Goal: Information Seeking & Learning: Learn about a topic

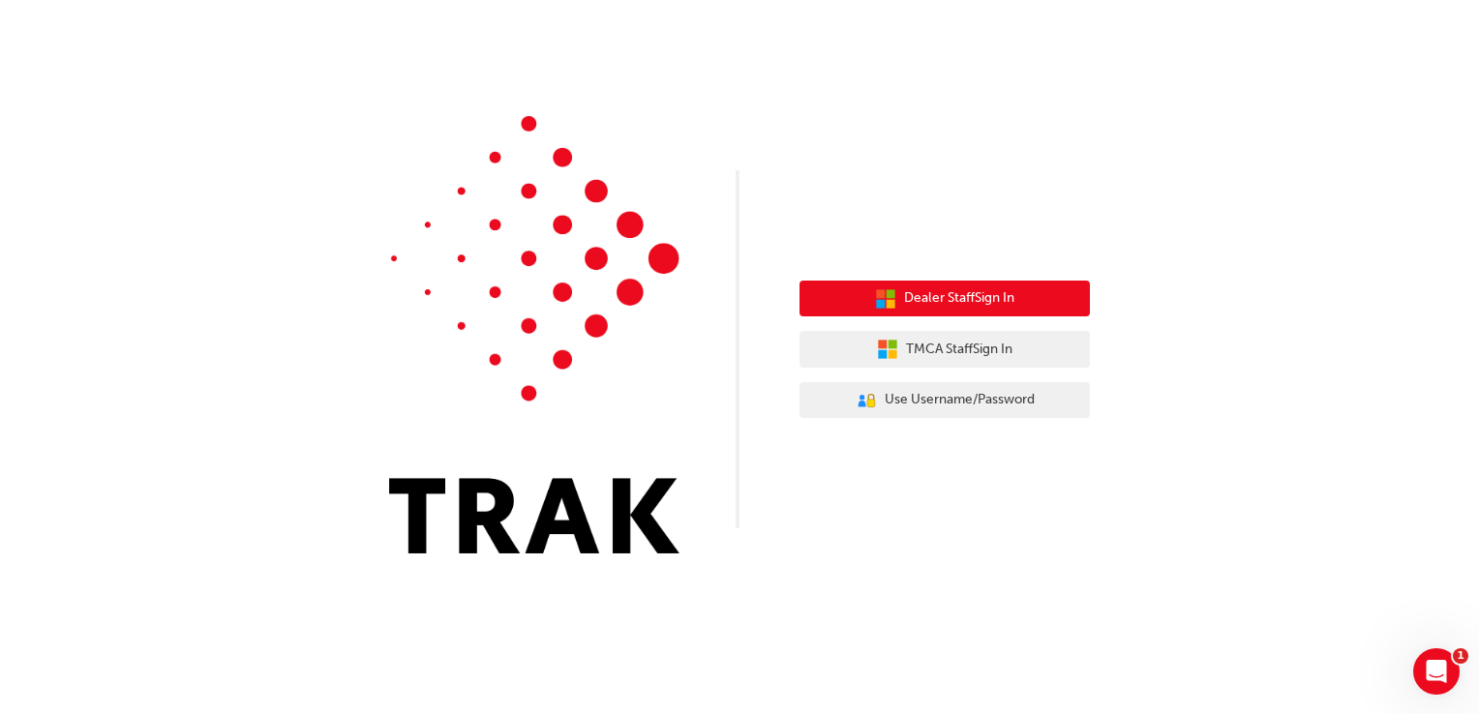
click at [960, 302] on span "Dealer Staff Sign In" at bounding box center [959, 298] width 110 height 22
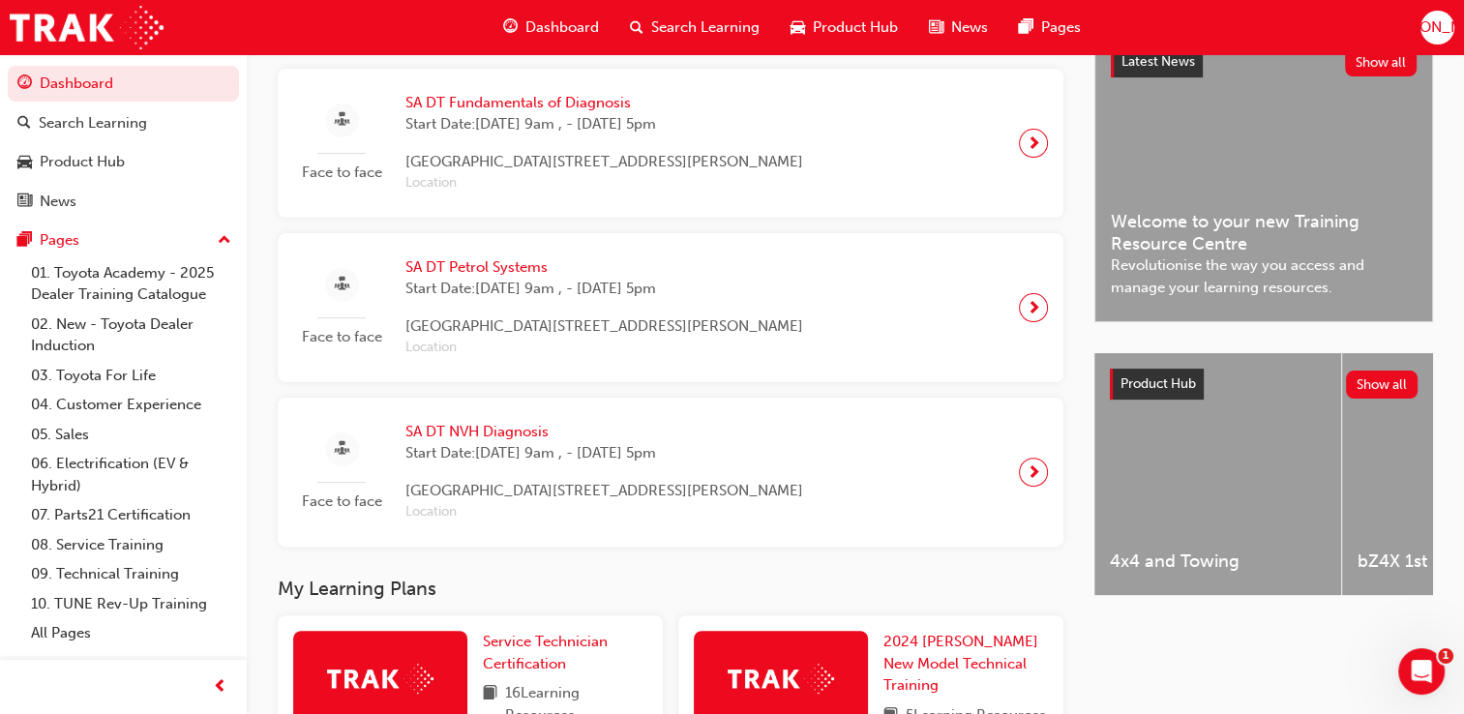
scroll to position [464, 0]
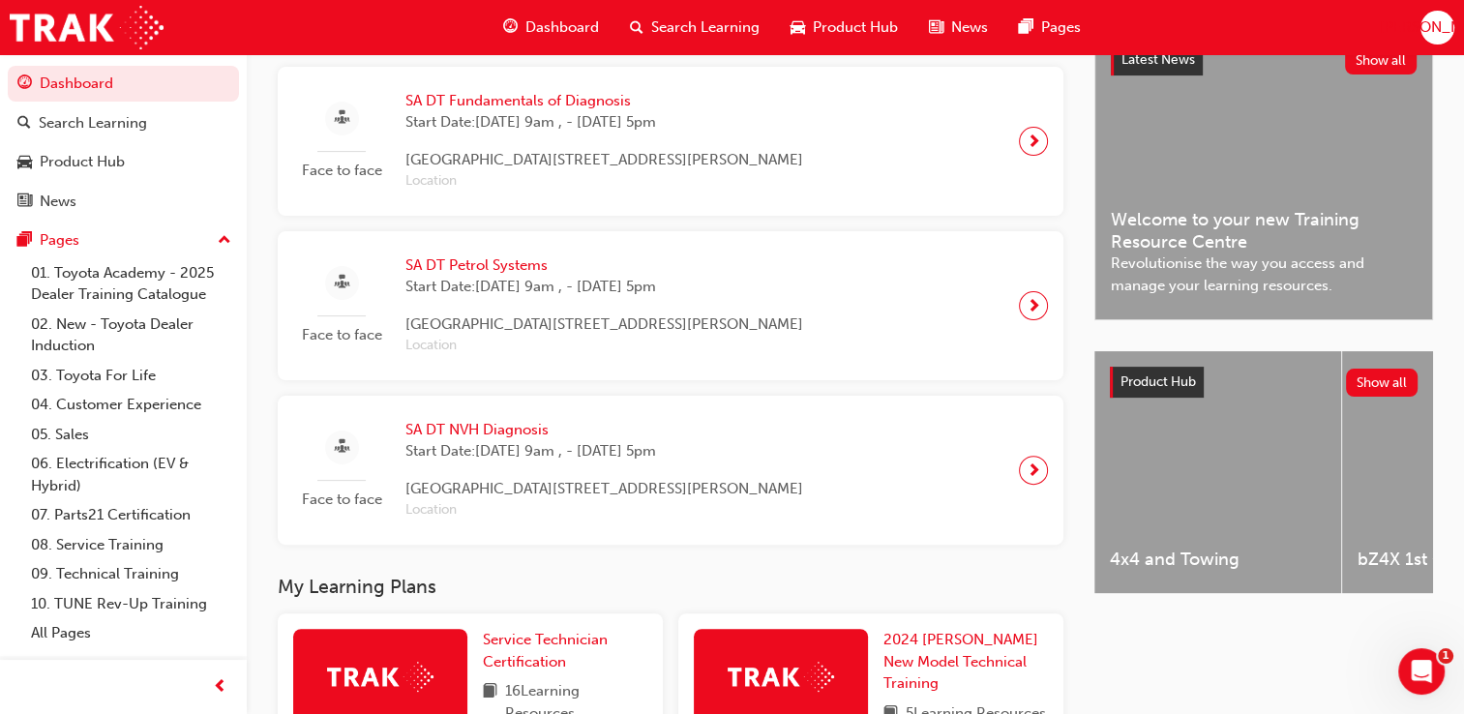
click at [476, 274] on span "SA DT Petrol Systems" at bounding box center [604, 265] width 398 height 22
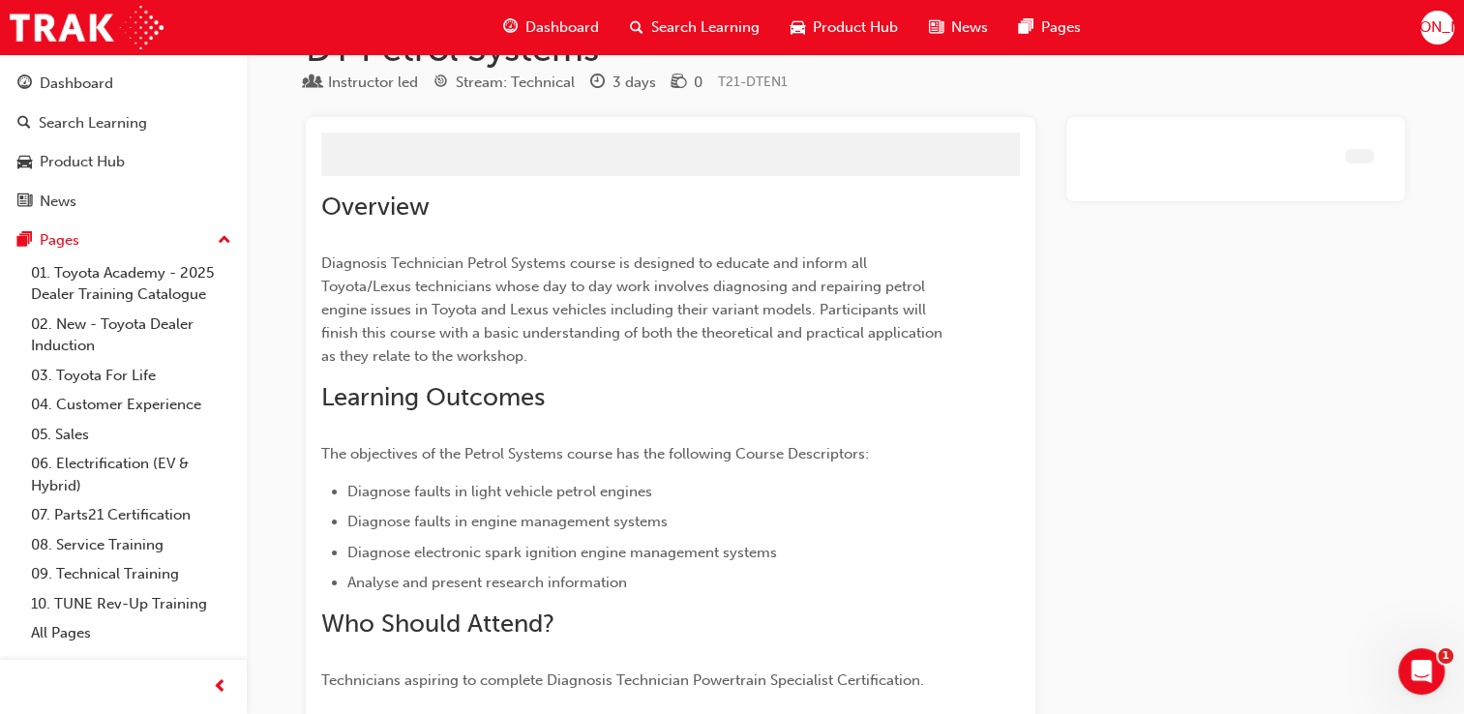
scroll to position [1152, 0]
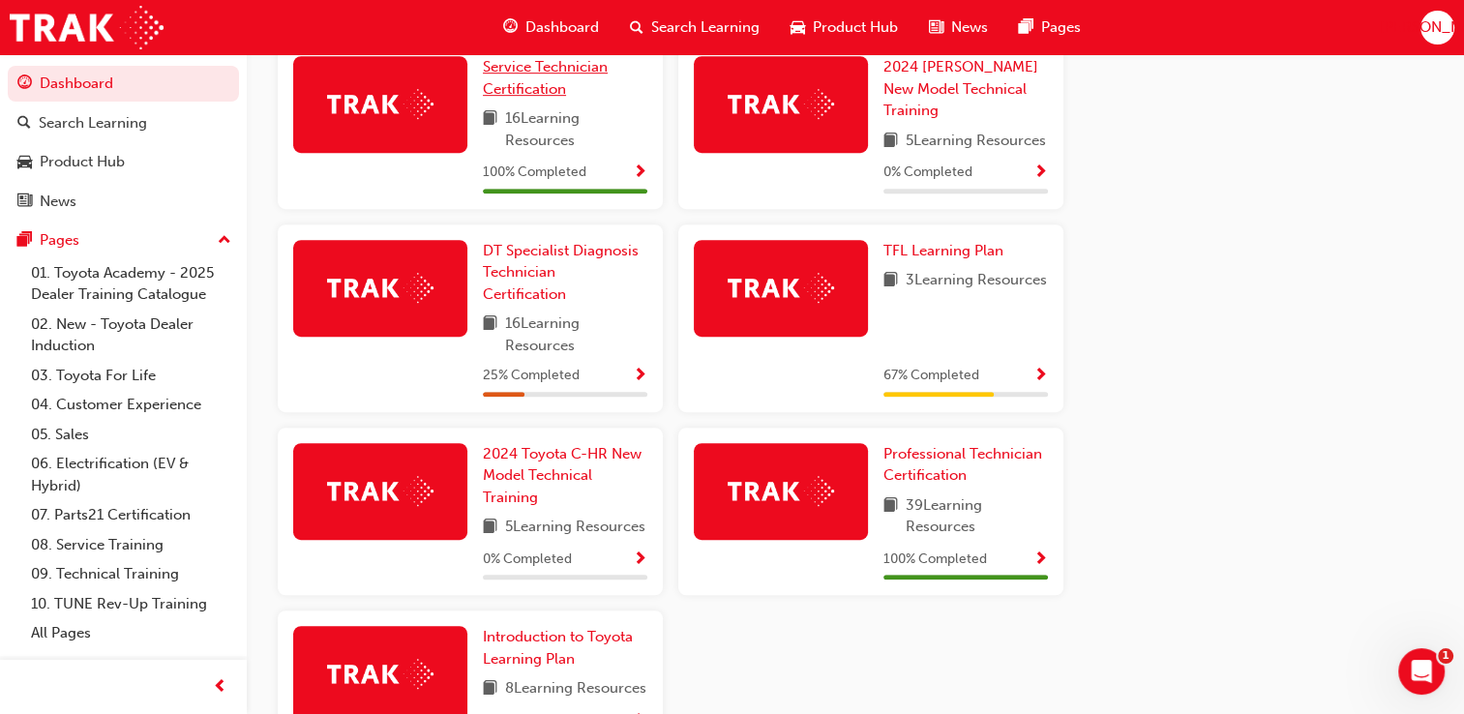
scroll to position [1036, 0]
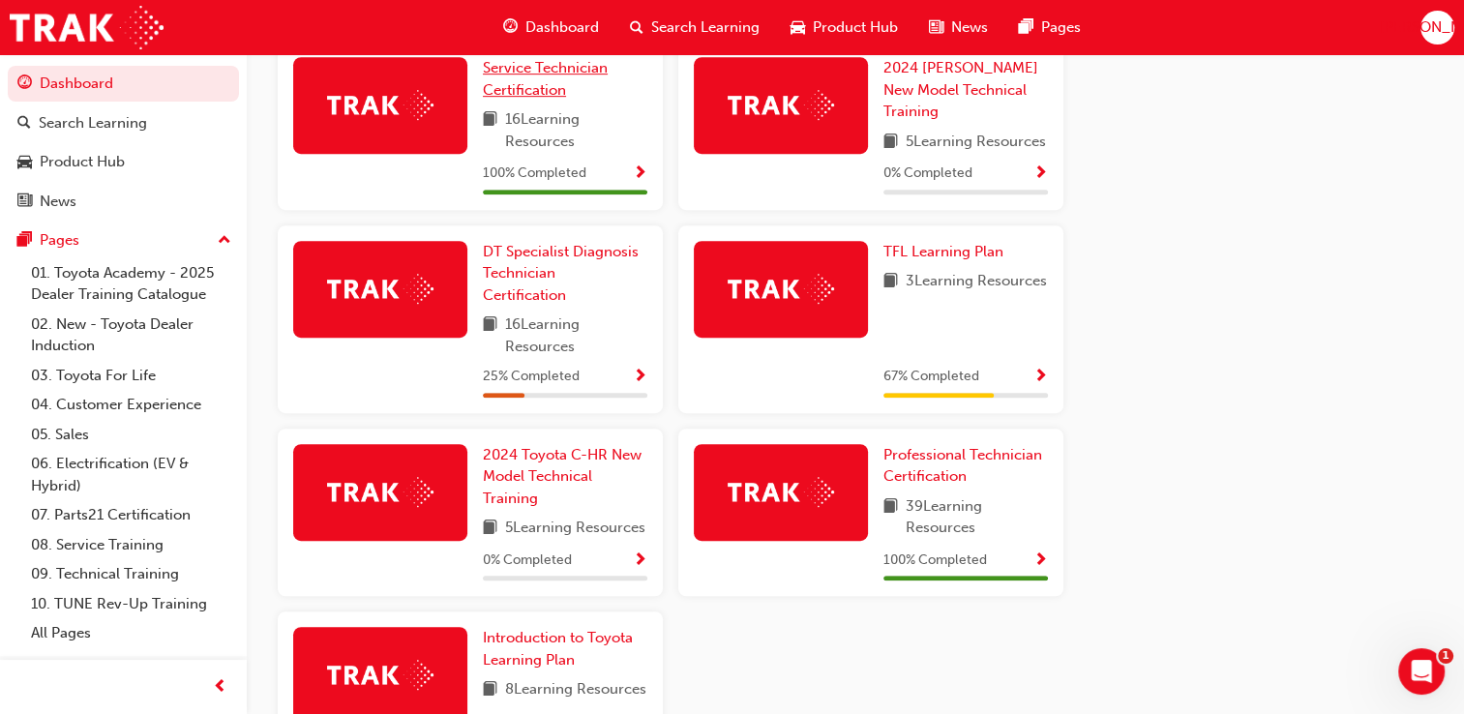
click at [639, 103] on div "Service Technician Certification 16 Learning Resources 100 % Completed" at bounding box center [565, 125] width 164 height 137
click at [1137, 225] on div "Latest News Show all Welcome to your new Training Resource Centre Revolutionise…" at bounding box center [1263, 130] width 339 height 1348
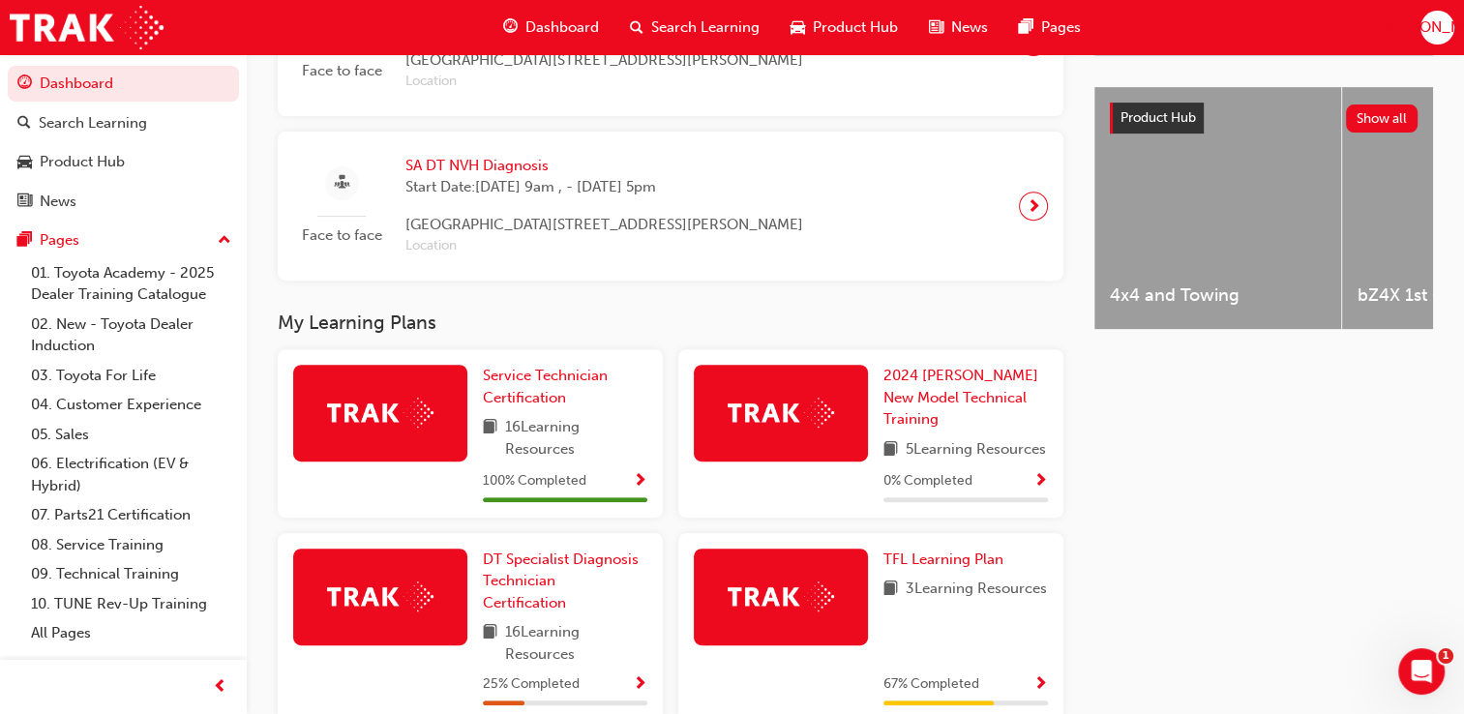
scroll to position [727, 0]
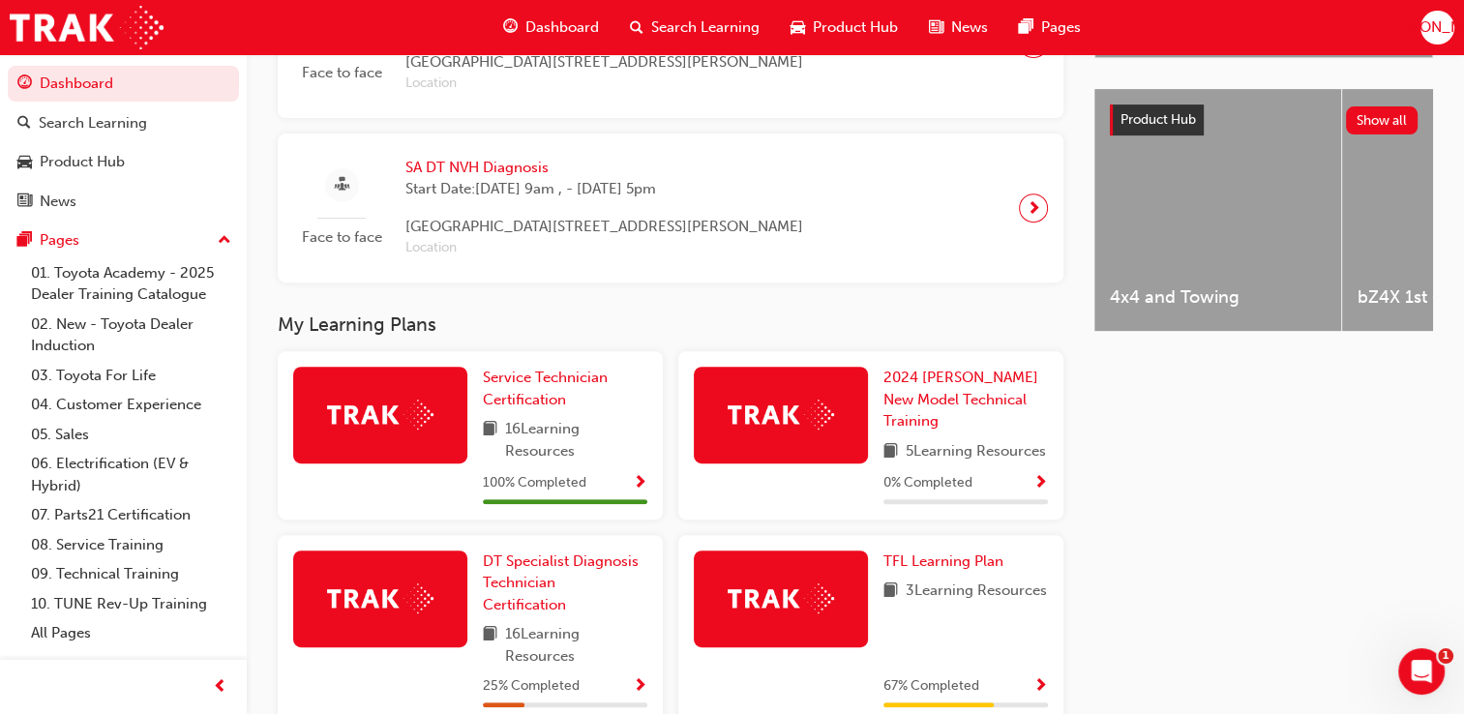
click at [517, 196] on span "Start Date: Thu 18 Sep 2025, 9am , - Fri 19 Sep 2025, 5pm" at bounding box center [604, 189] width 398 height 22
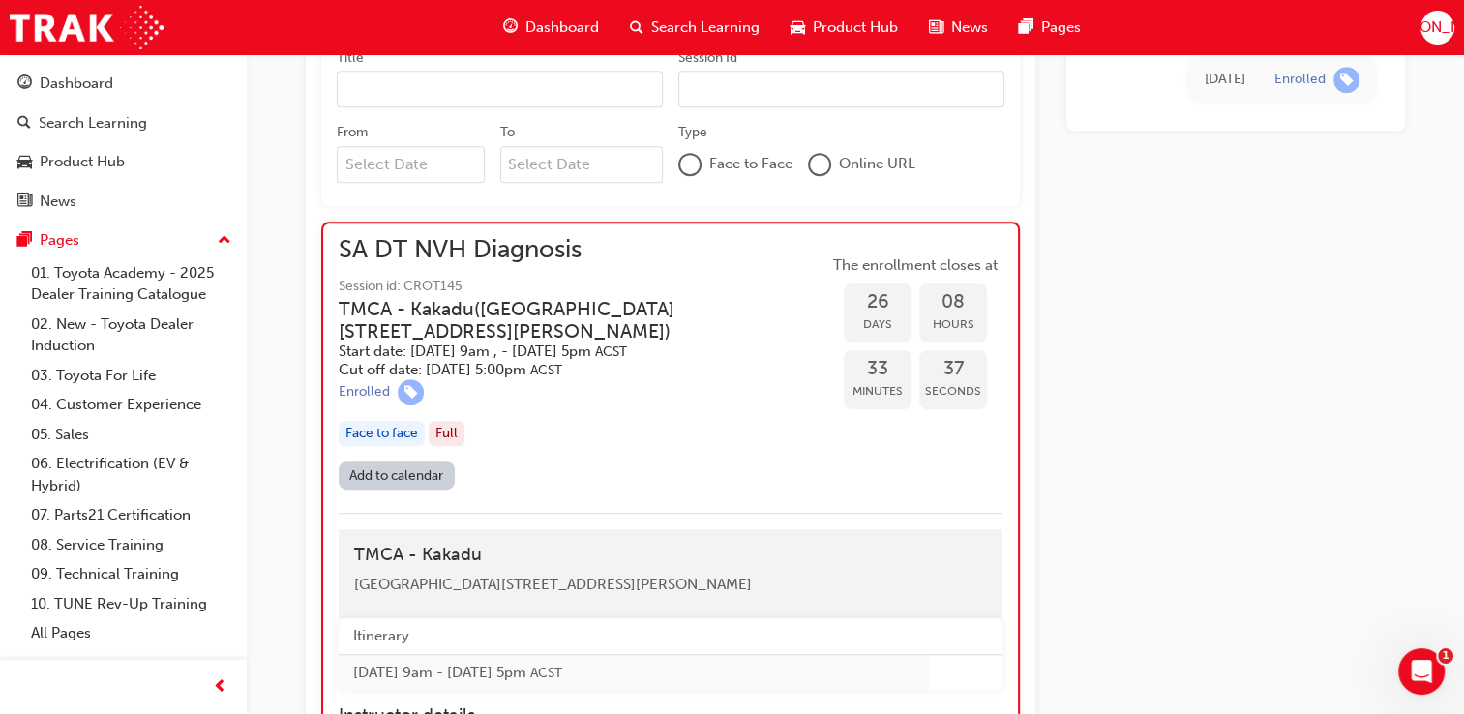
scroll to position [904, 0]
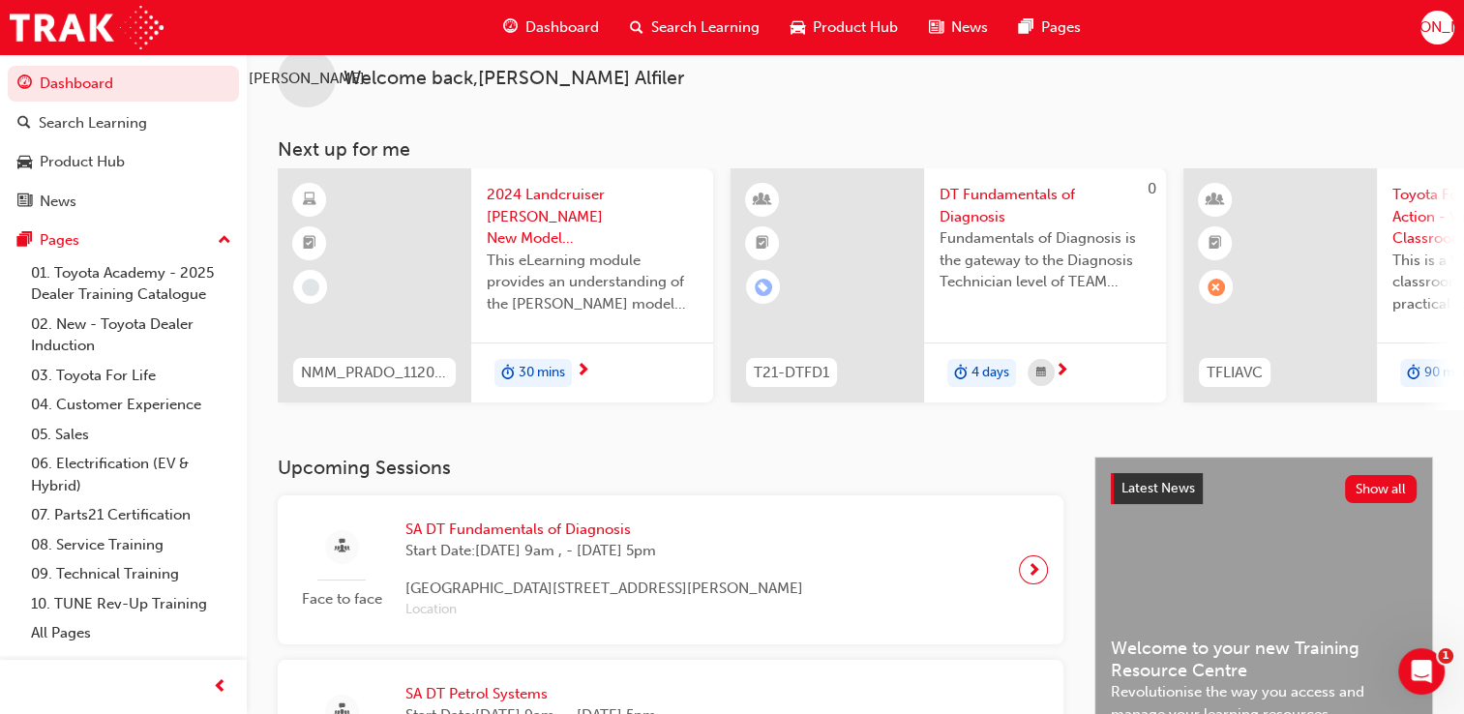
scroll to position [904, 0]
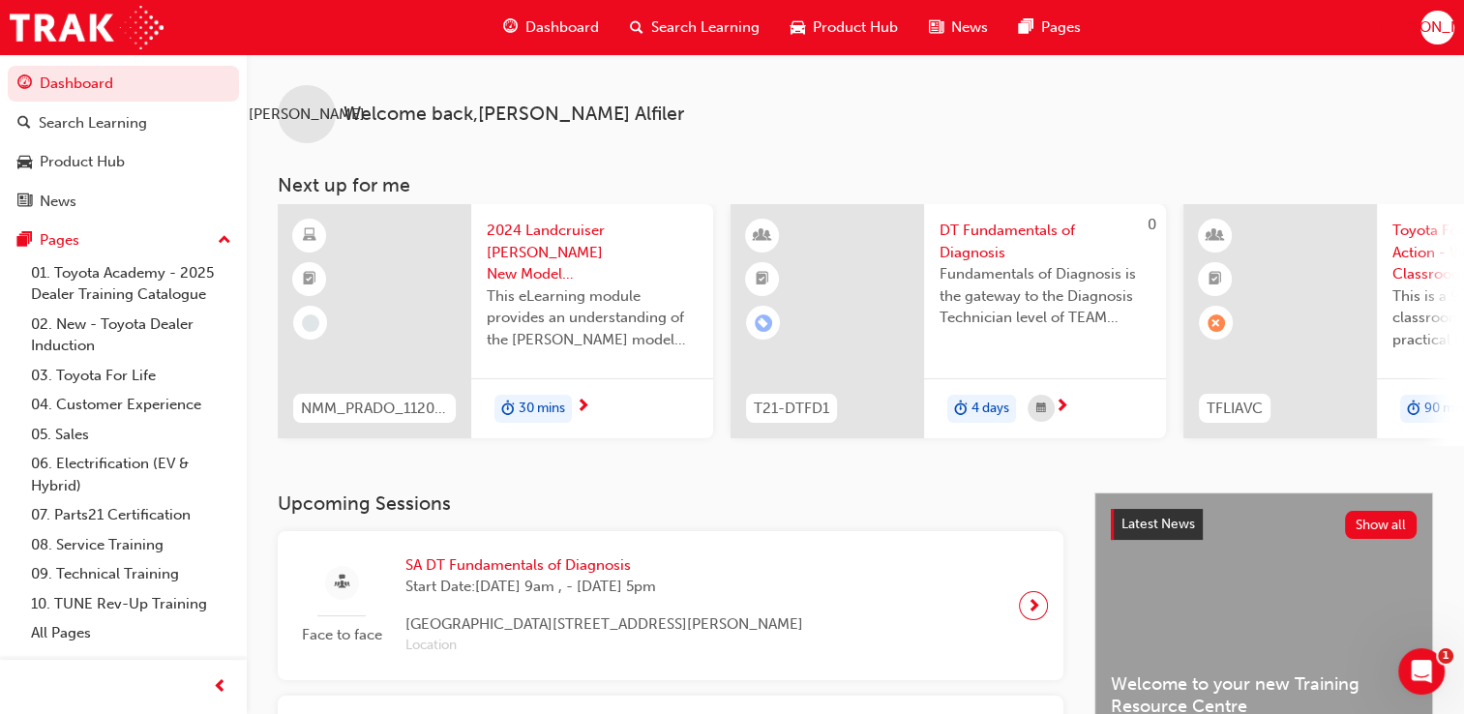
click at [1435, 21] on span "[PERSON_NAME]" at bounding box center [1437, 27] width 116 height 22
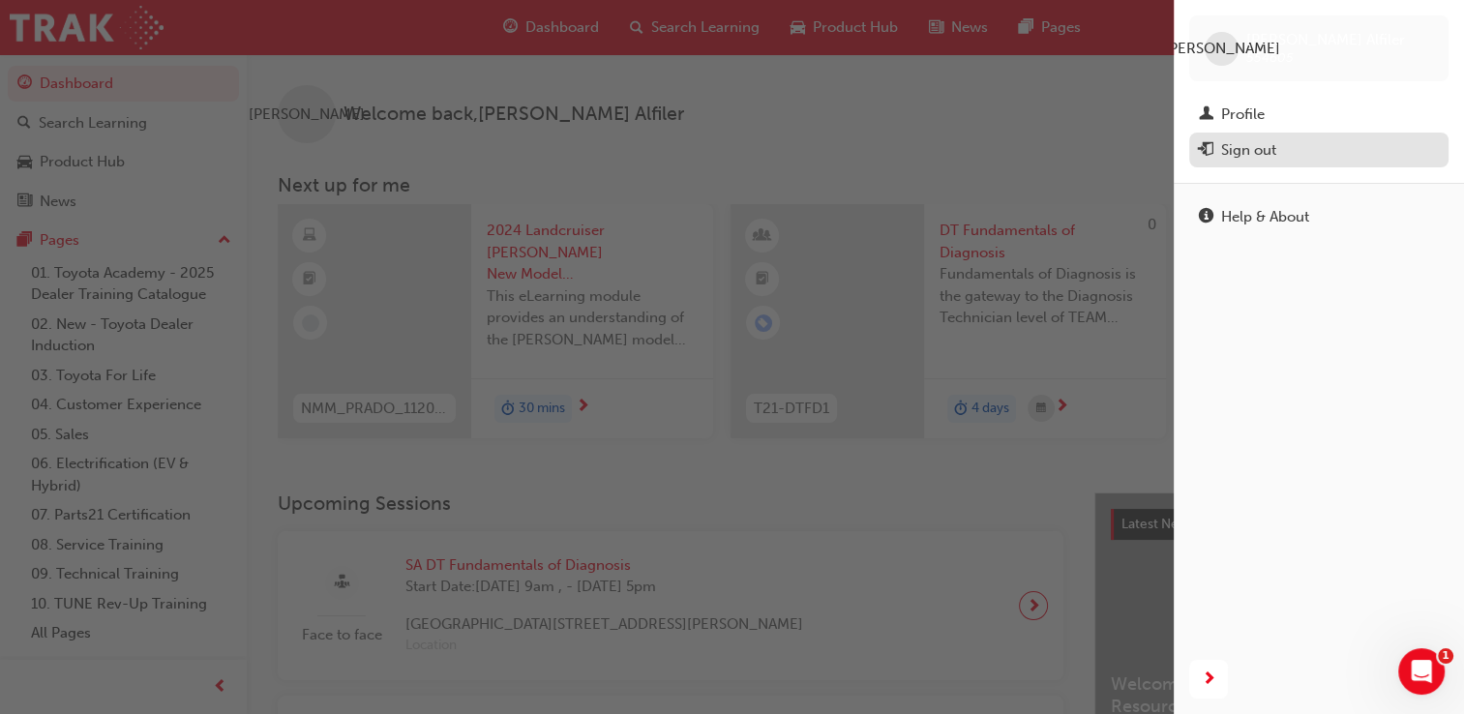
click at [1266, 148] on div "Sign out" at bounding box center [1248, 150] width 55 height 22
